Goal: Task Accomplishment & Management: Use online tool/utility

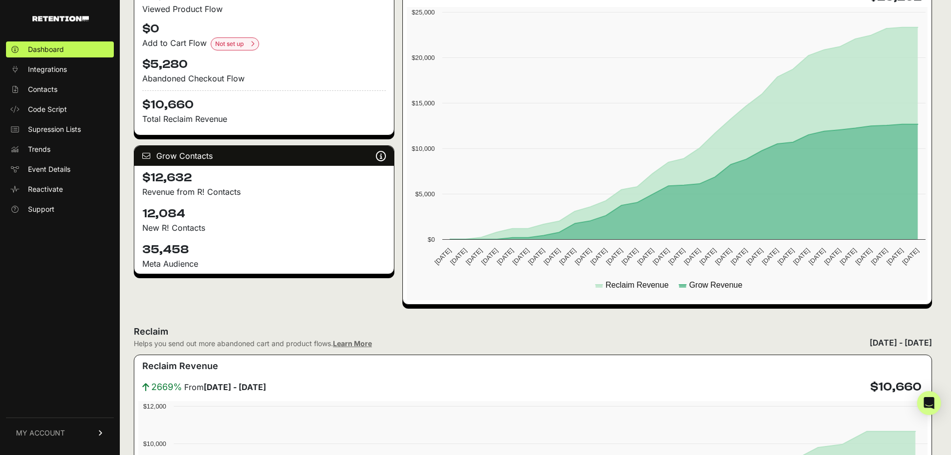
scroll to position [100, 0]
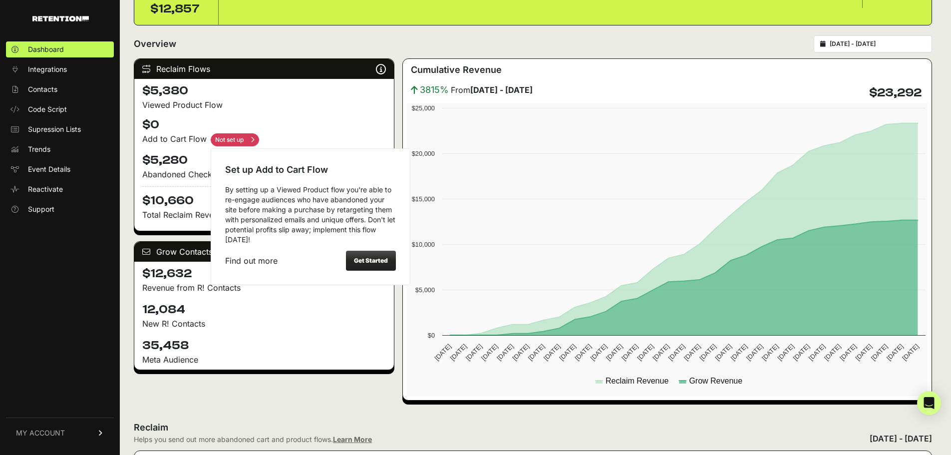
click at [234, 140] on input "checkbox" at bounding box center [235, 139] width 48 height 13
click at [376, 258] on strong "Get Started" at bounding box center [371, 260] width 34 height 7
click at [240, 141] on input "checkbox" at bounding box center [235, 139] width 48 height 13
checkbox input "false"
click at [375, 262] on strong "Get Started" at bounding box center [371, 260] width 34 height 7
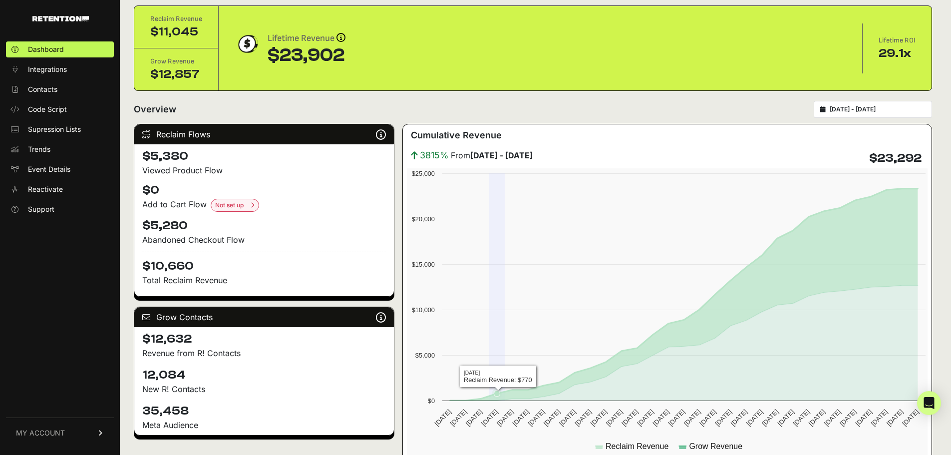
scroll to position [0, 0]
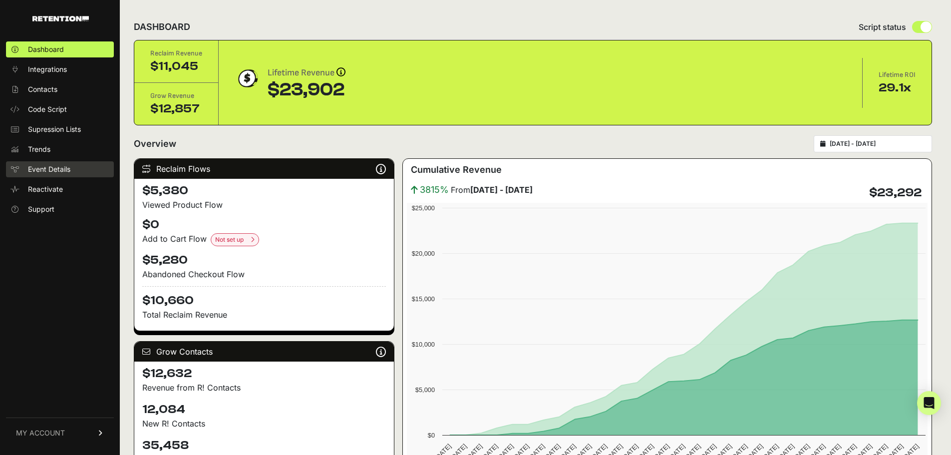
click at [58, 169] on span "Event Details" at bounding box center [49, 169] width 42 height 10
click at [48, 168] on span "Event Details" at bounding box center [49, 169] width 42 height 10
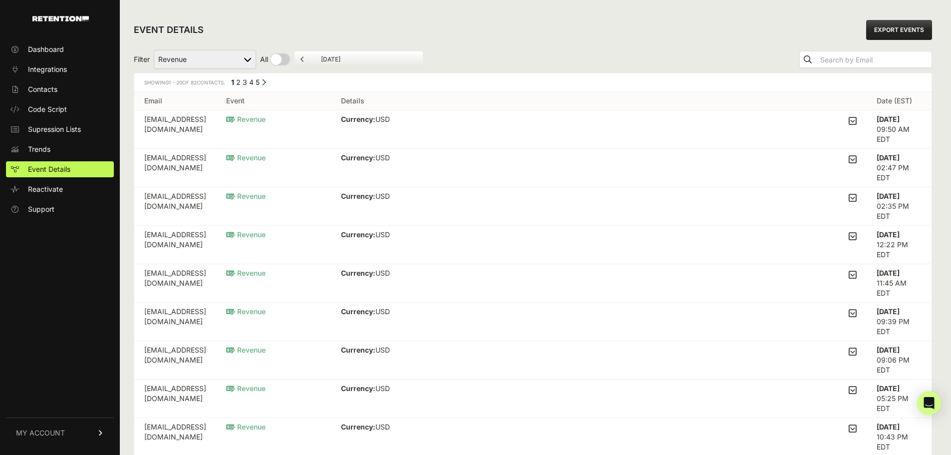
click at [217, 57] on select "Added to Cart Reclaim Checkout Started Reclaim Revenue Viewed Product Reclaim" at bounding box center [205, 59] width 102 height 19
click at [857, 120] on icon at bounding box center [853, 120] width 8 height 9
click at [0, 0] on input "checkbox" at bounding box center [0, 0] width 0 height 0
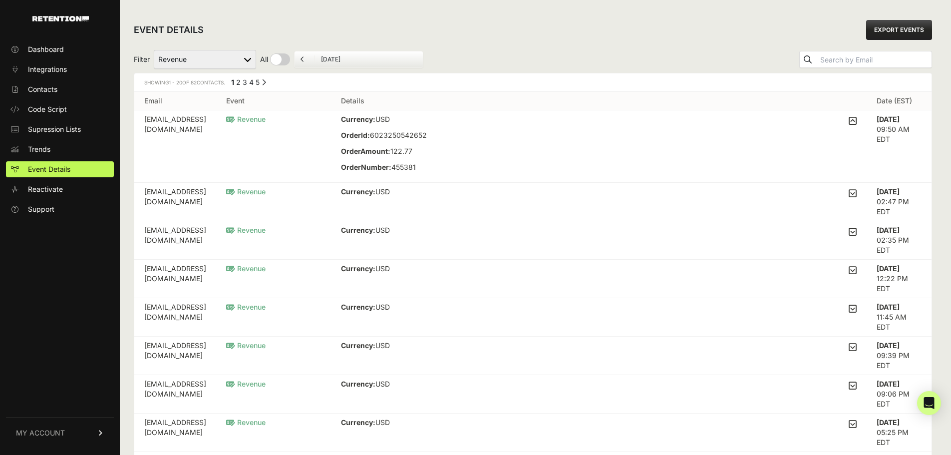
click at [857, 120] on icon at bounding box center [853, 120] width 8 height 9
click at [0, 0] on input "checkbox" at bounding box center [0, 0] width 0 height 0
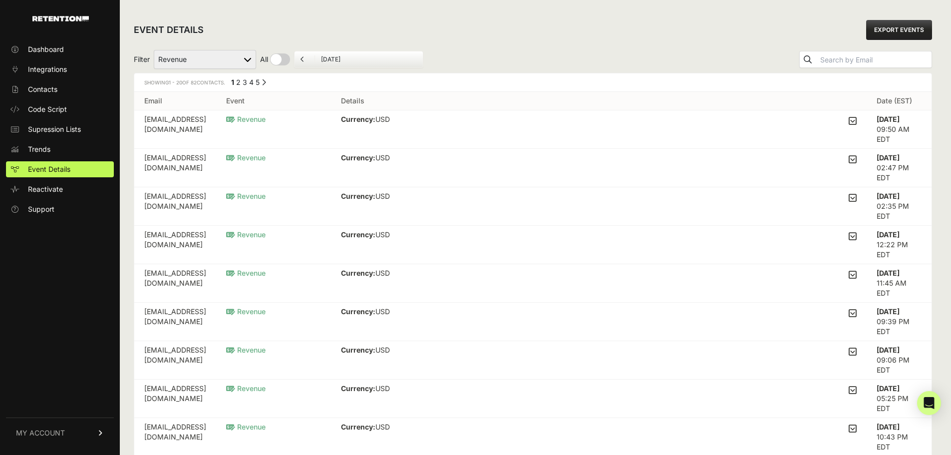
click at [304, 57] on icon at bounding box center [303, 59] width 4 height 6
click at [350, 57] on input "September 10, 2025" at bounding box center [369, 59] width 96 height 8
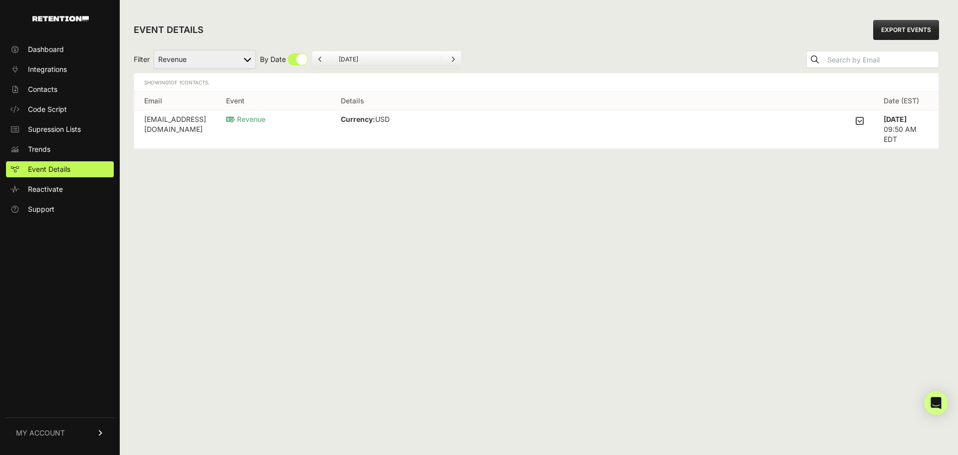
click at [360, 60] on input "[DATE]" at bounding box center [387, 59] width 96 height 8
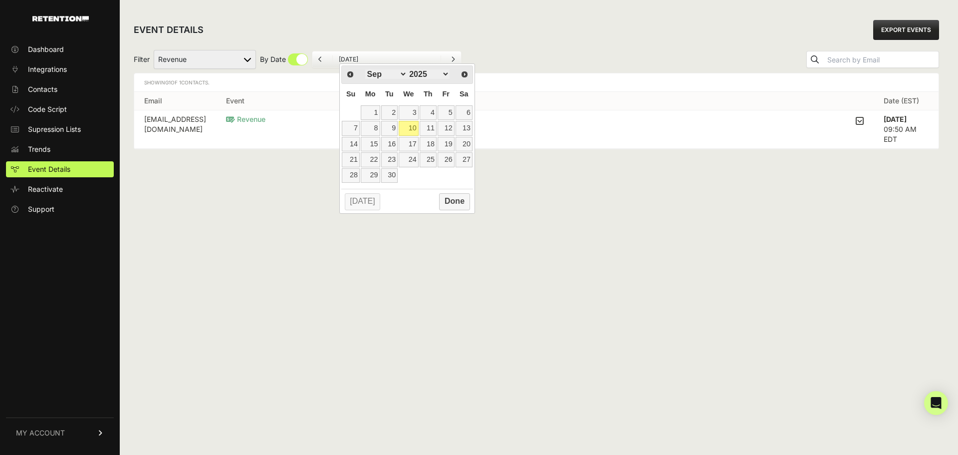
click at [393, 75] on select "Jan Feb Mar Apr May Jun [DATE] Aug Sep Oct Nov Dec" at bounding box center [386, 73] width 42 height 9
click at [300, 55] on input "checkbox" at bounding box center [284, 59] width 48 height 12
checkbox input "false"
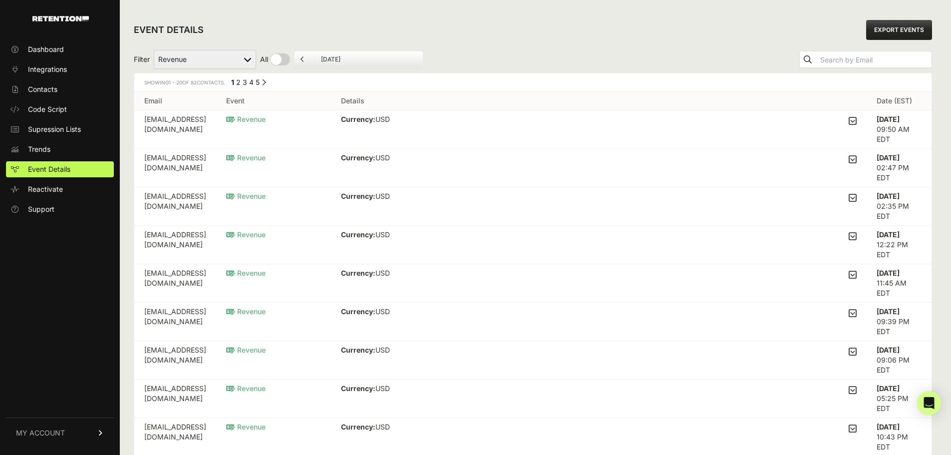
click at [917, 28] on link "EXPORT EVENTS" at bounding box center [899, 30] width 66 height 20
